Goal: Transaction & Acquisition: Purchase product/service

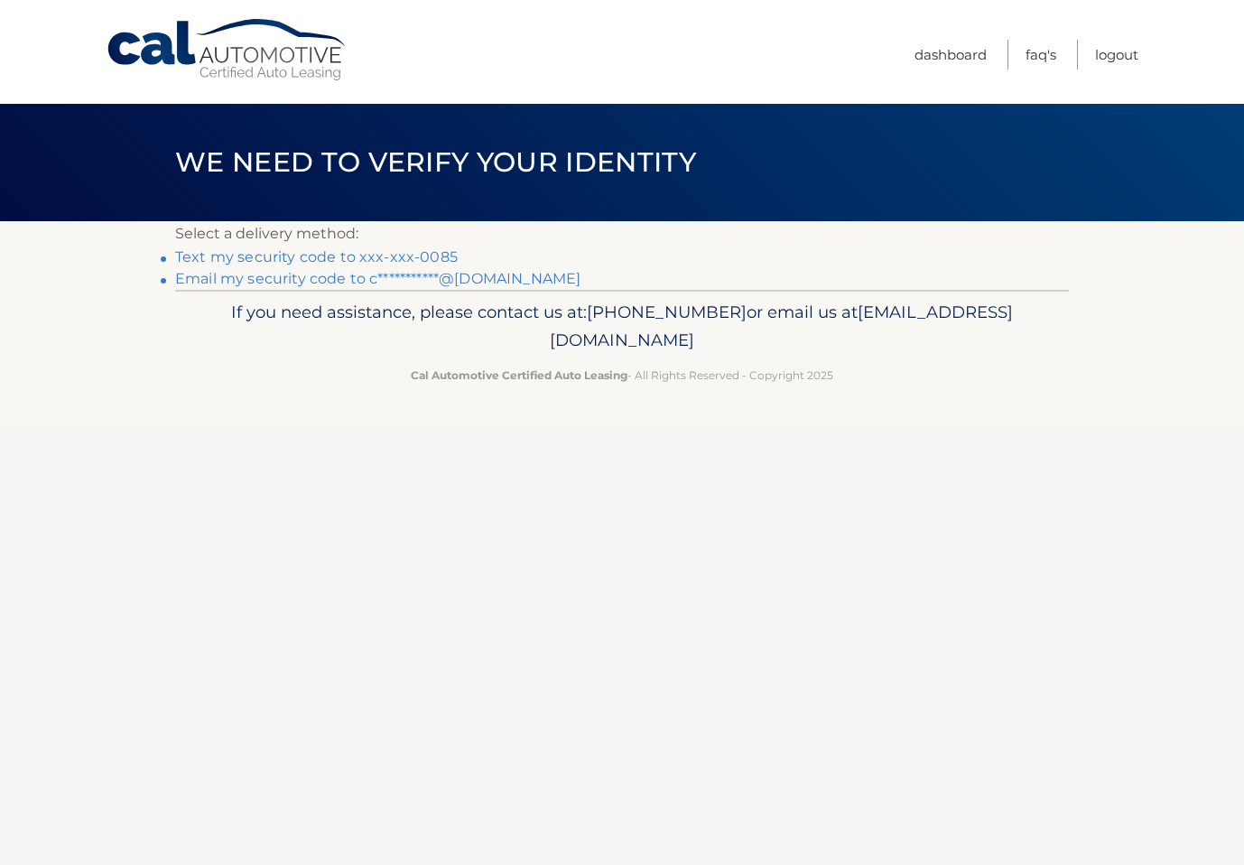
click at [422, 255] on link "Text my security code to xxx-xxx-0085" at bounding box center [316, 256] width 282 height 17
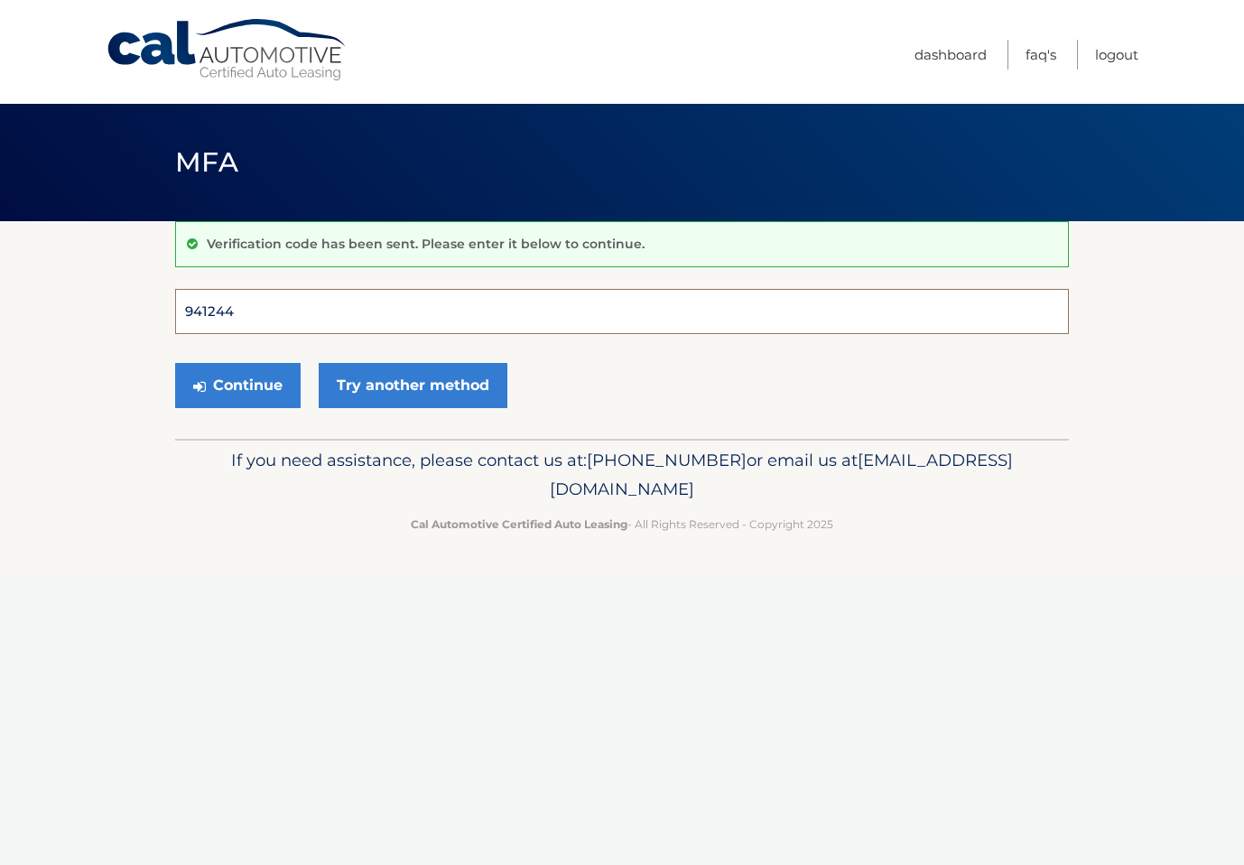
type input "941244"
click at [237, 384] on button "Continue" at bounding box center [237, 385] width 125 height 45
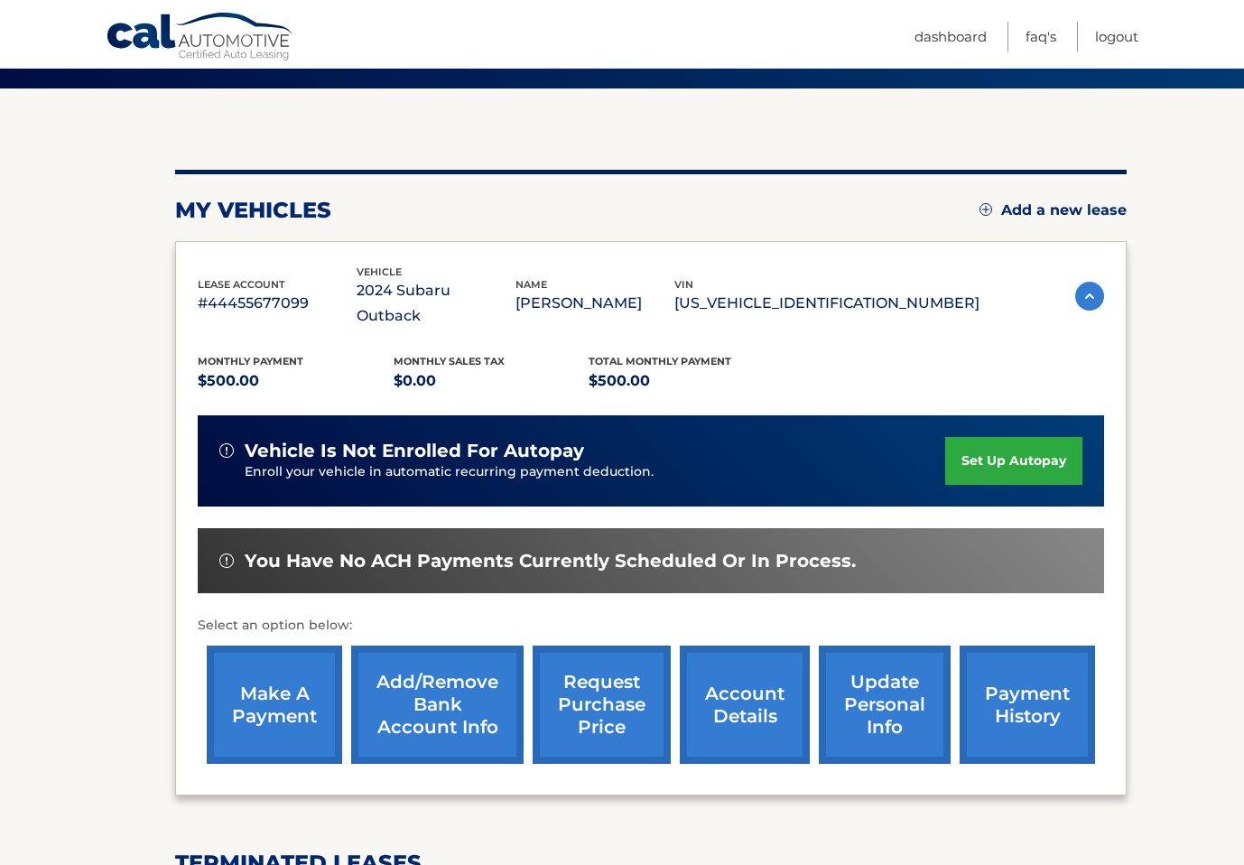
scroll to position [140, 0]
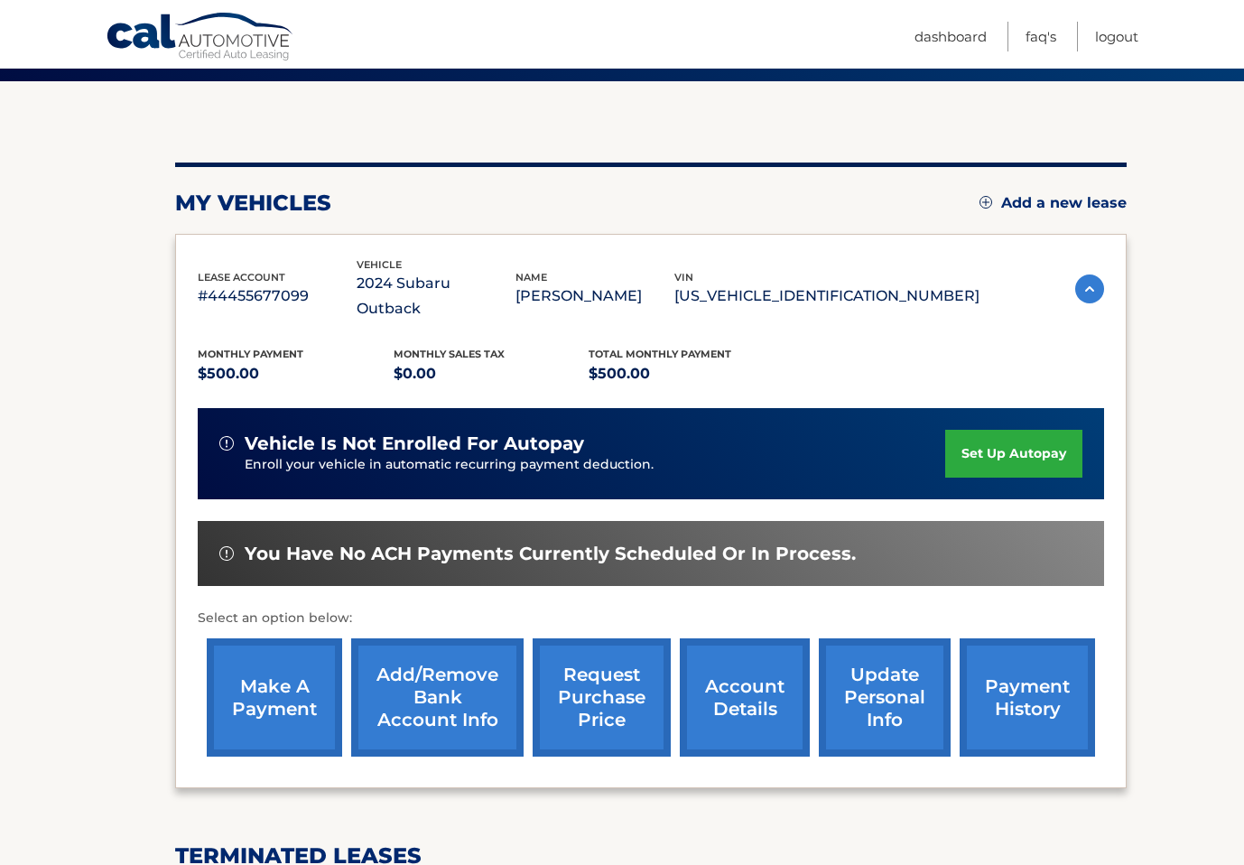
click at [292, 662] on link "make a payment" at bounding box center [274, 697] width 135 height 118
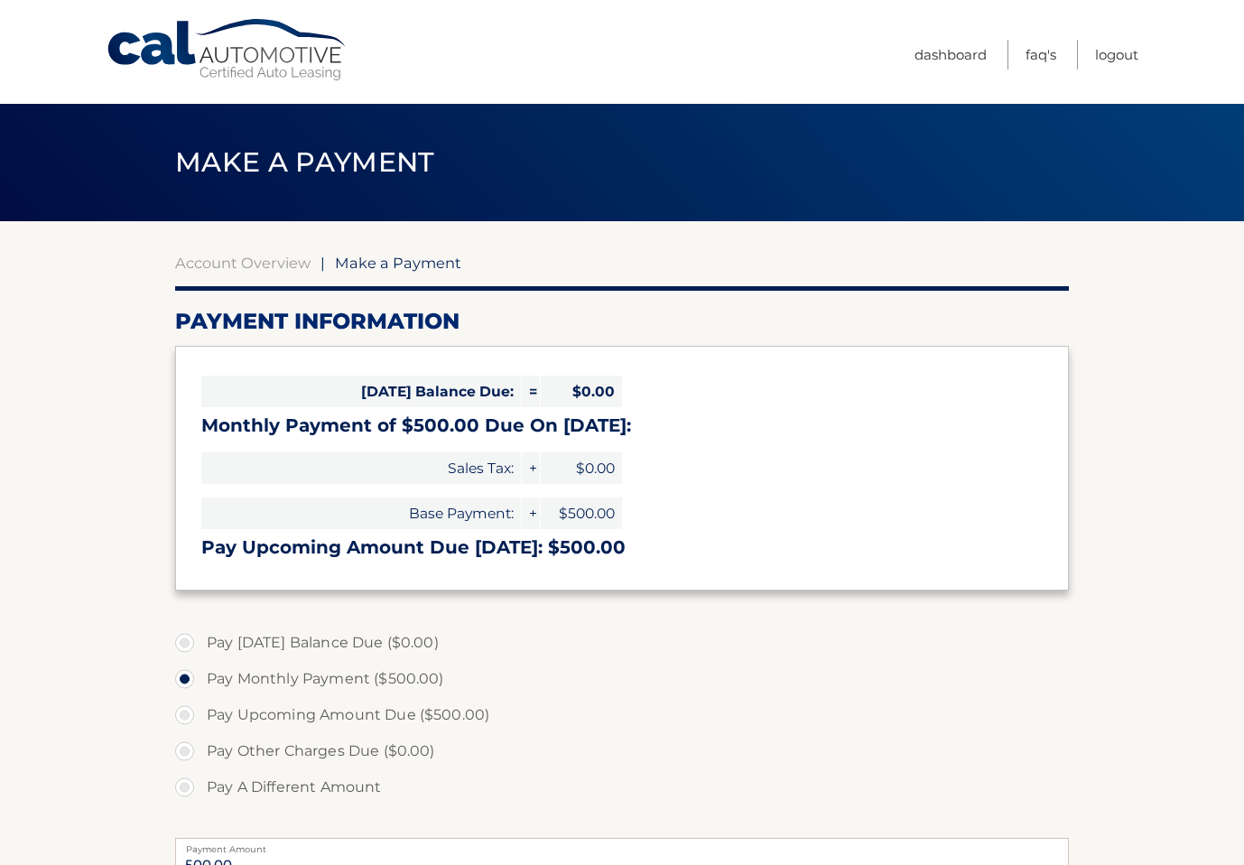
select select "ODQ0ZjdkMDItMGNiZC00NDdmLWJmYTktNTAwNDgzNTc5YTAx"
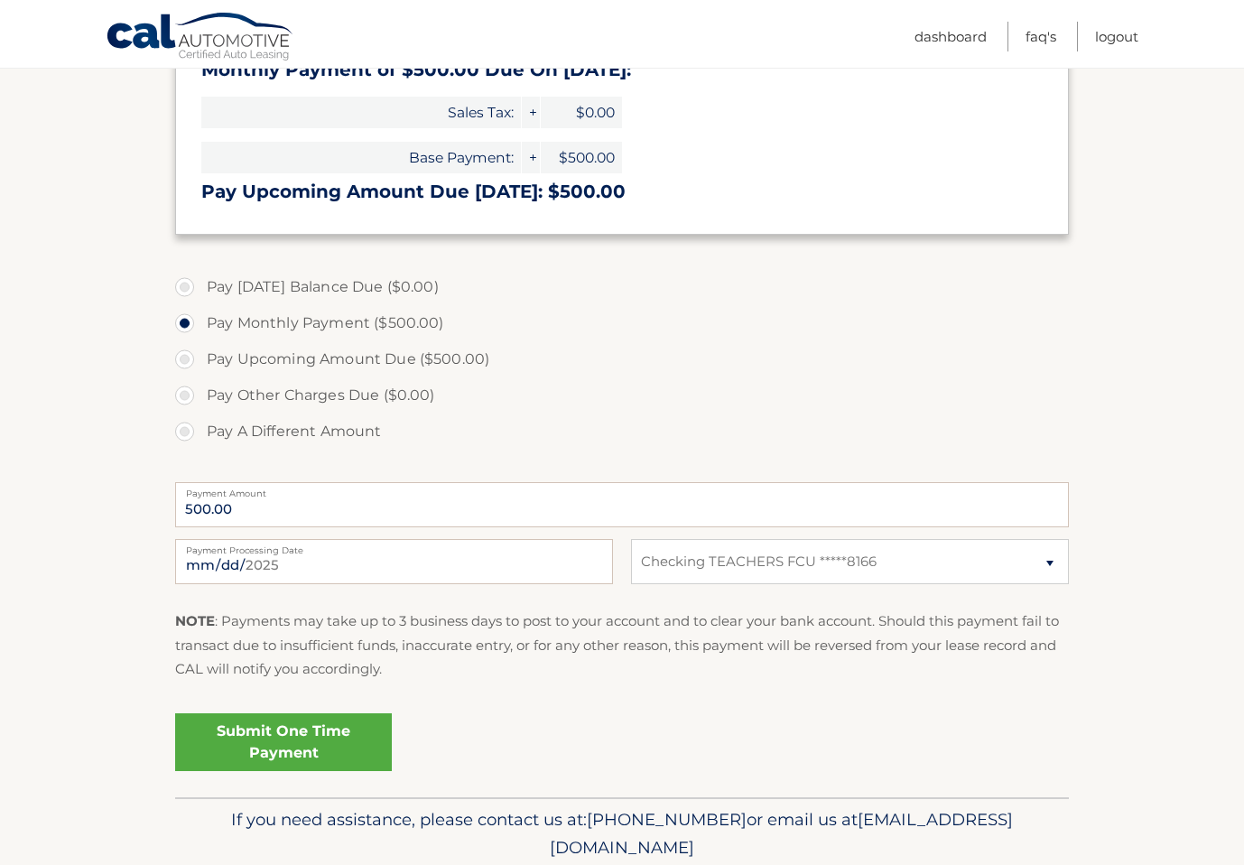
scroll to position [359, 0]
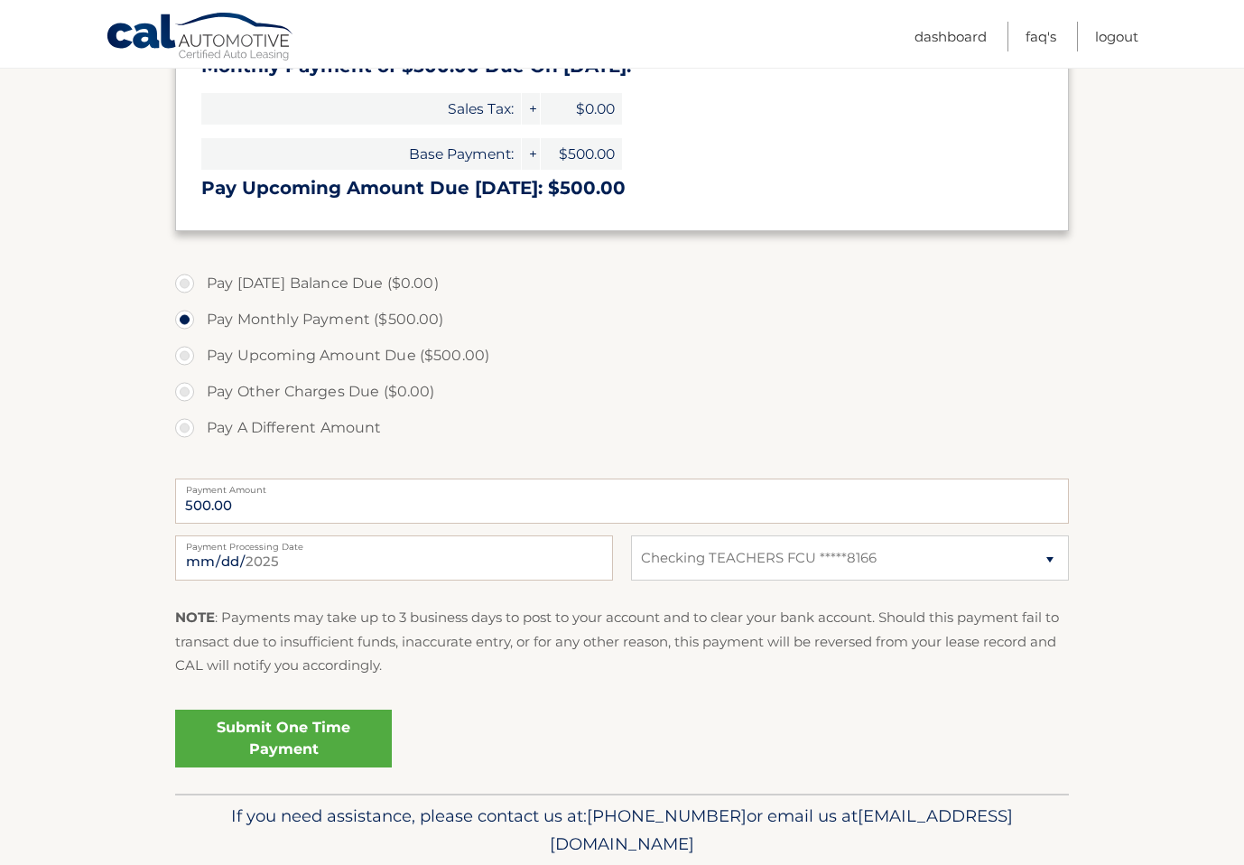
click at [282, 736] on link "Submit One Time Payment" at bounding box center [283, 738] width 217 height 58
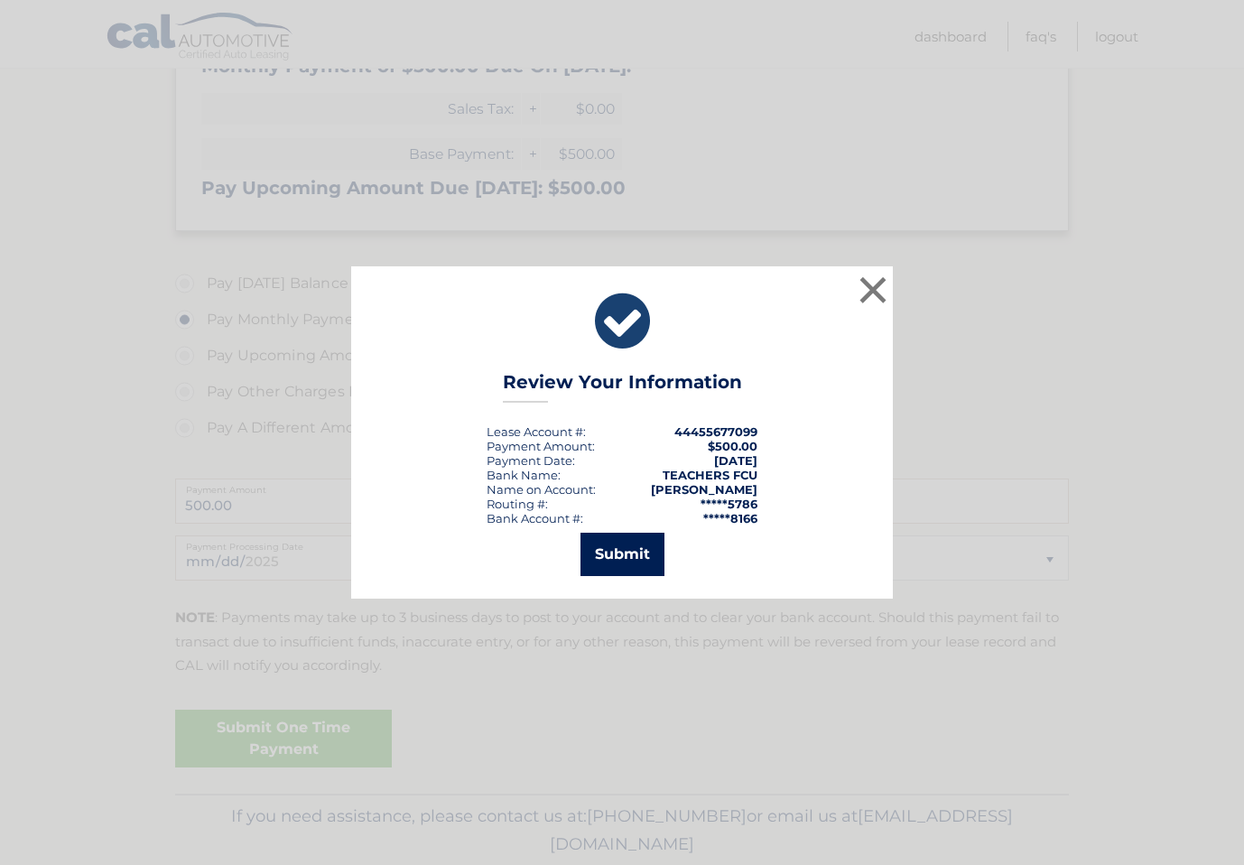
click at [616, 568] on button "Submit" at bounding box center [622, 553] width 84 height 43
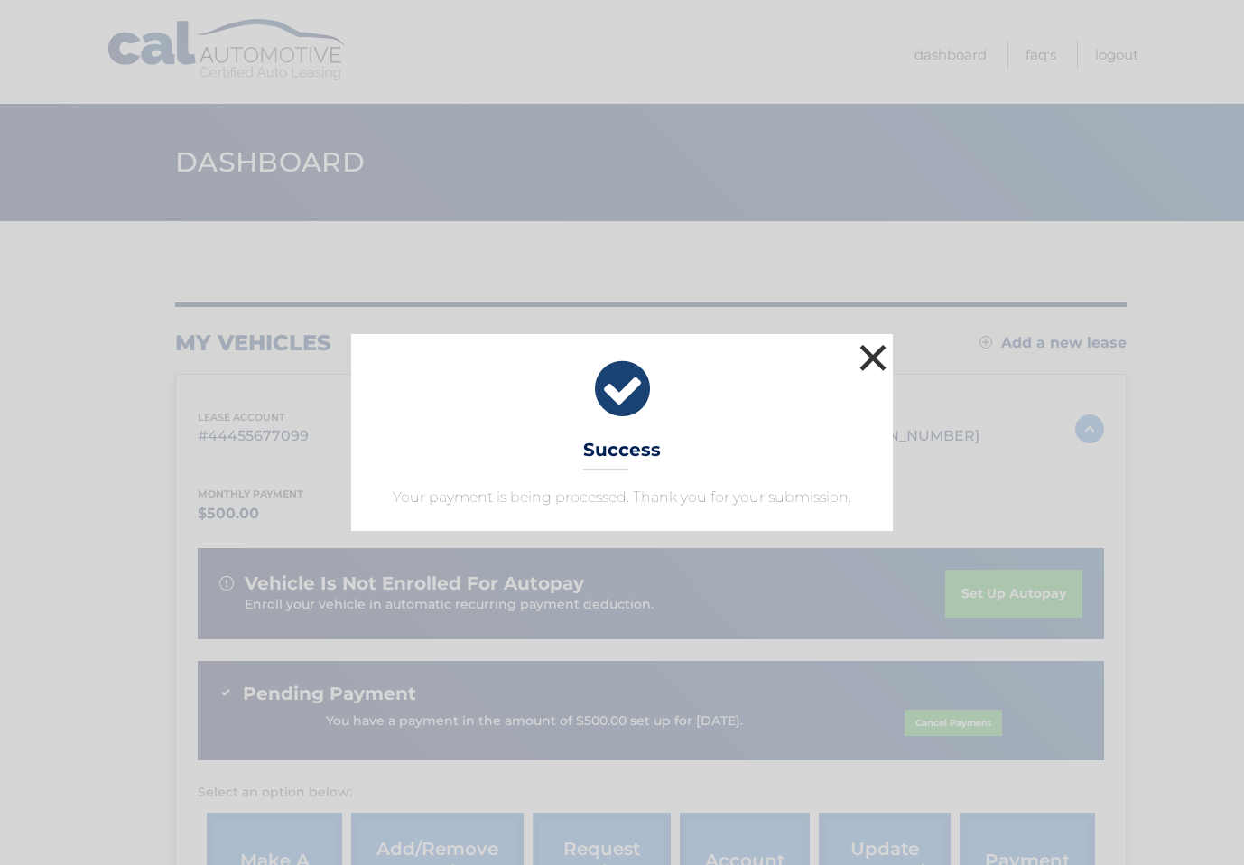
click at [872, 355] on button "×" at bounding box center [873, 357] width 36 height 36
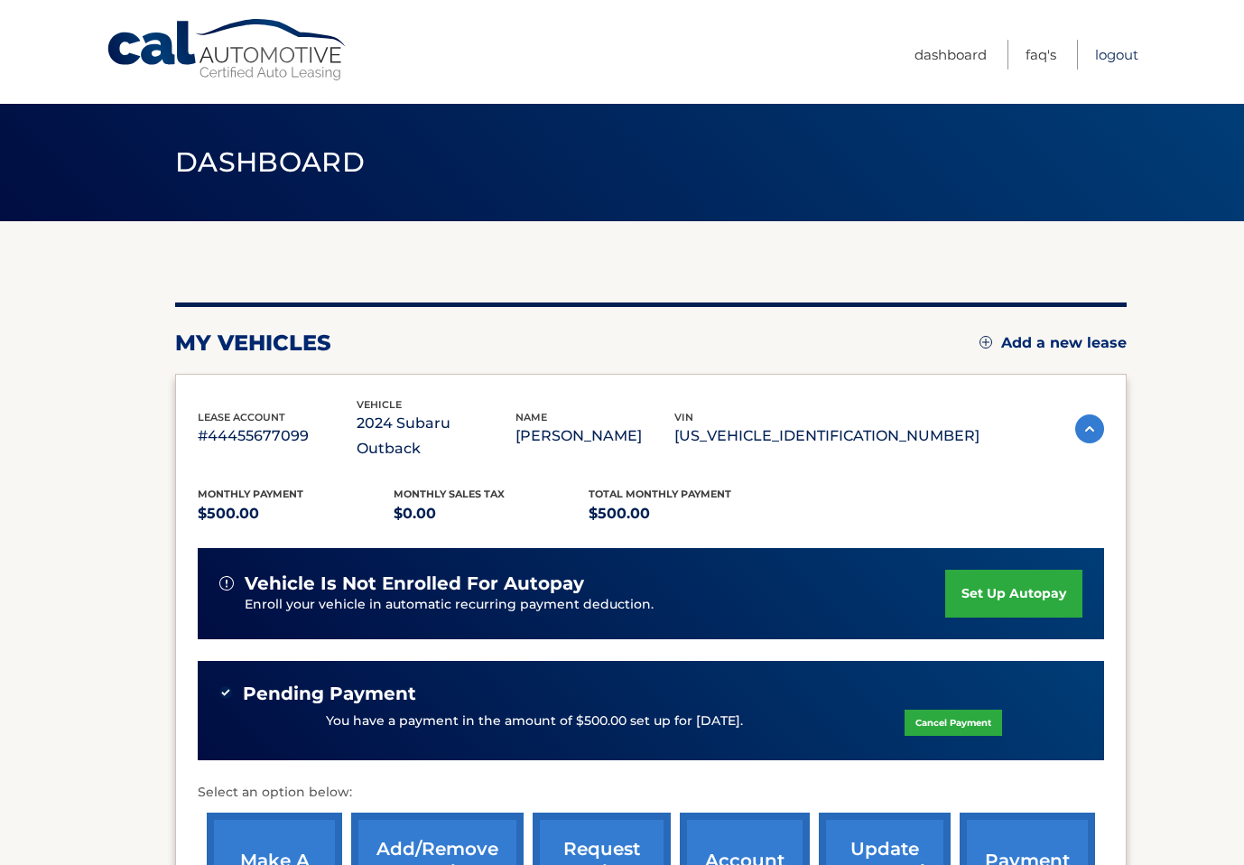
click at [1118, 54] on link "Logout" at bounding box center [1116, 55] width 43 height 30
